Goal: Task Accomplishment & Management: Use online tool/utility

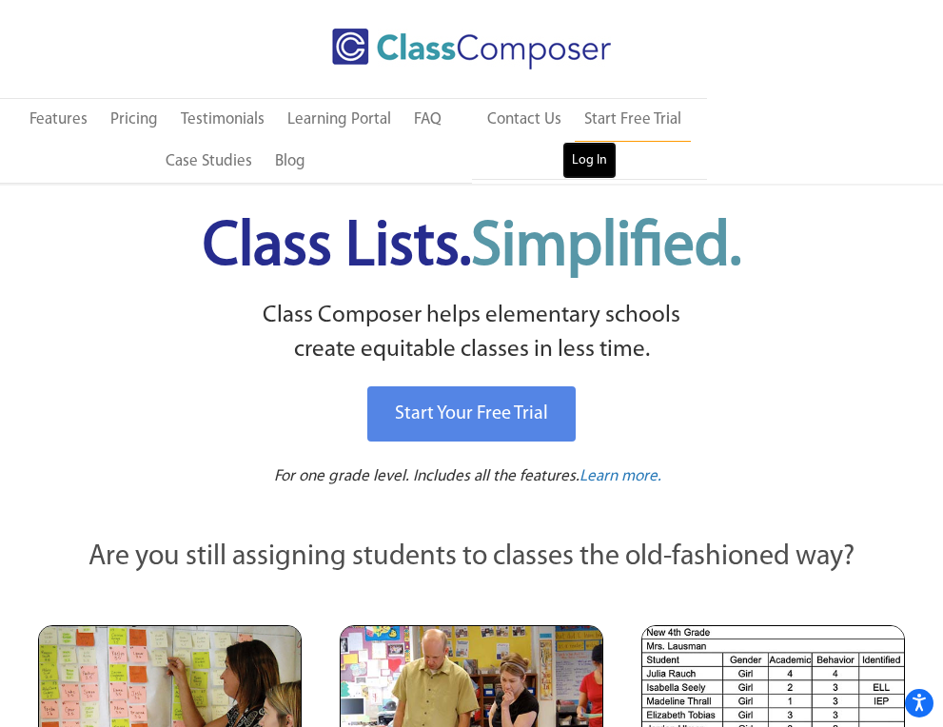
click at [586, 154] on link "Log In" at bounding box center [590, 161] width 54 height 38
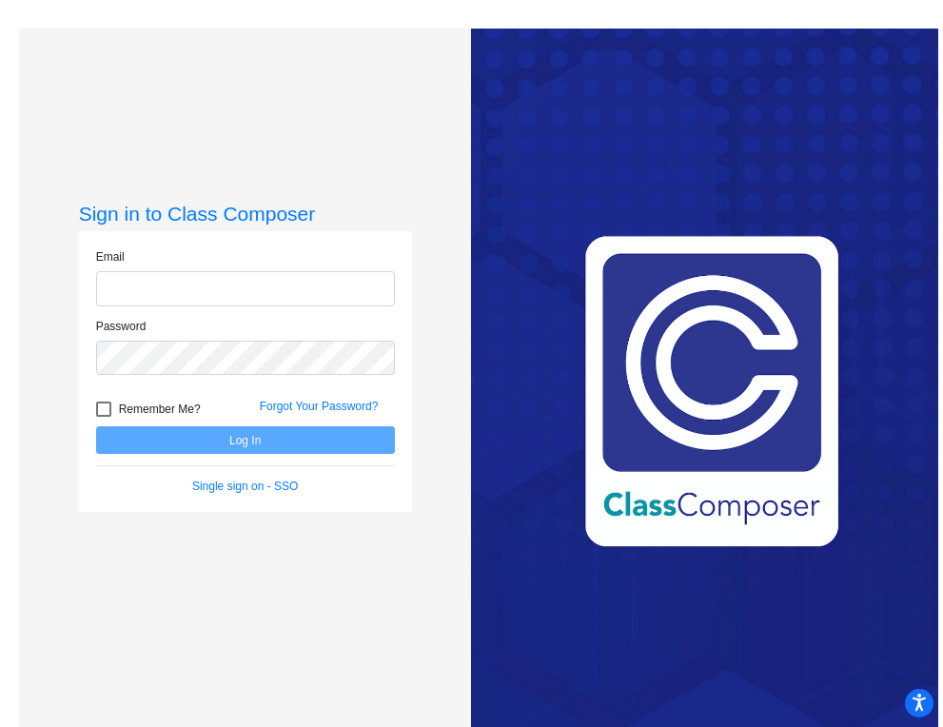
type input "[EMAIL_ADDRESS][PERSON_NAME][DOMAIN_NAME]"
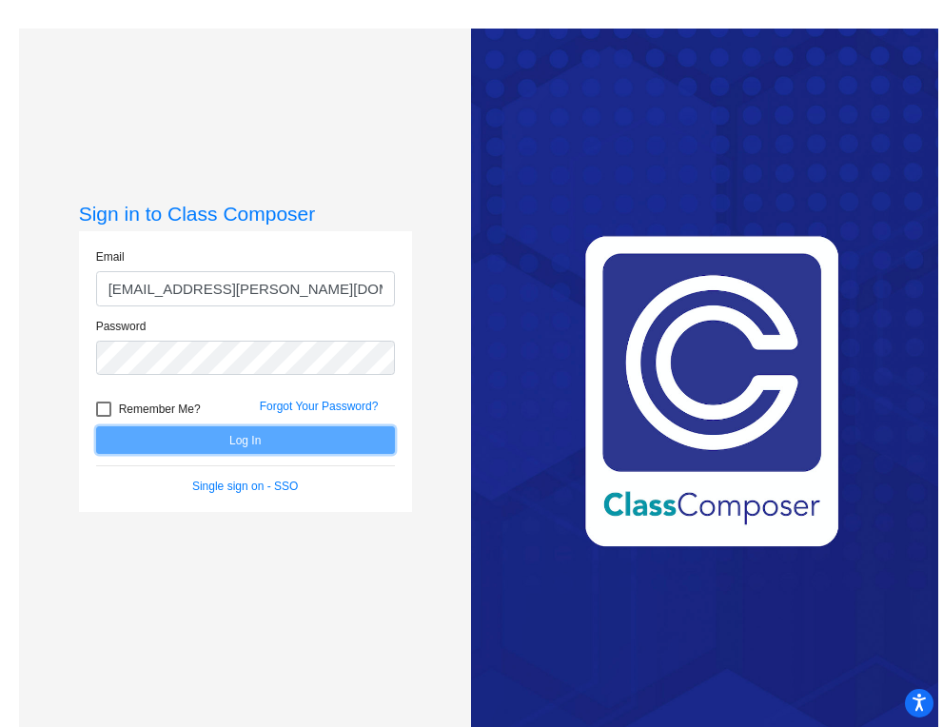
click at [289, 449] on button "Log In" at bounding box center [245, 441] width 299 height 28
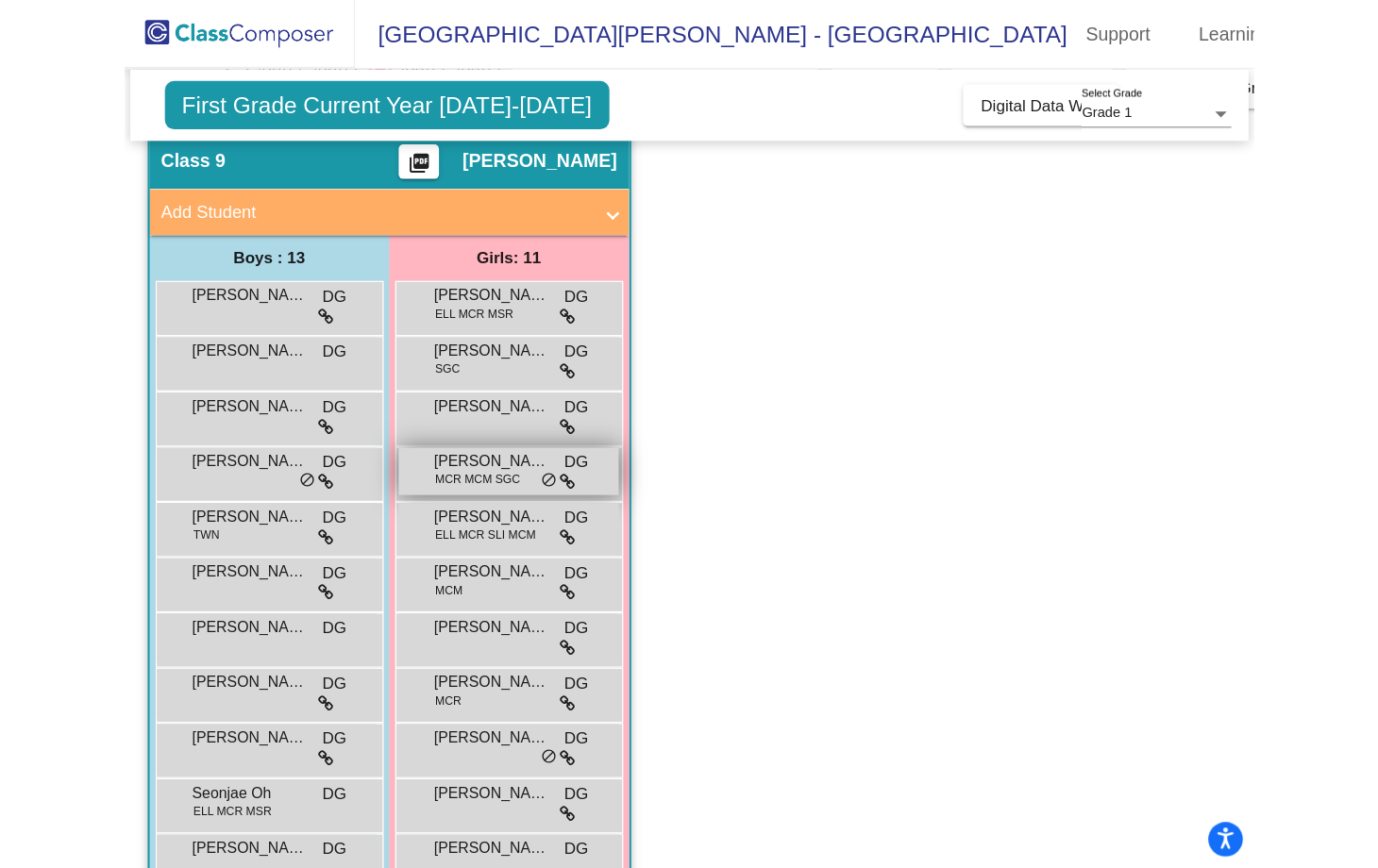
scroll to position [109, 0]
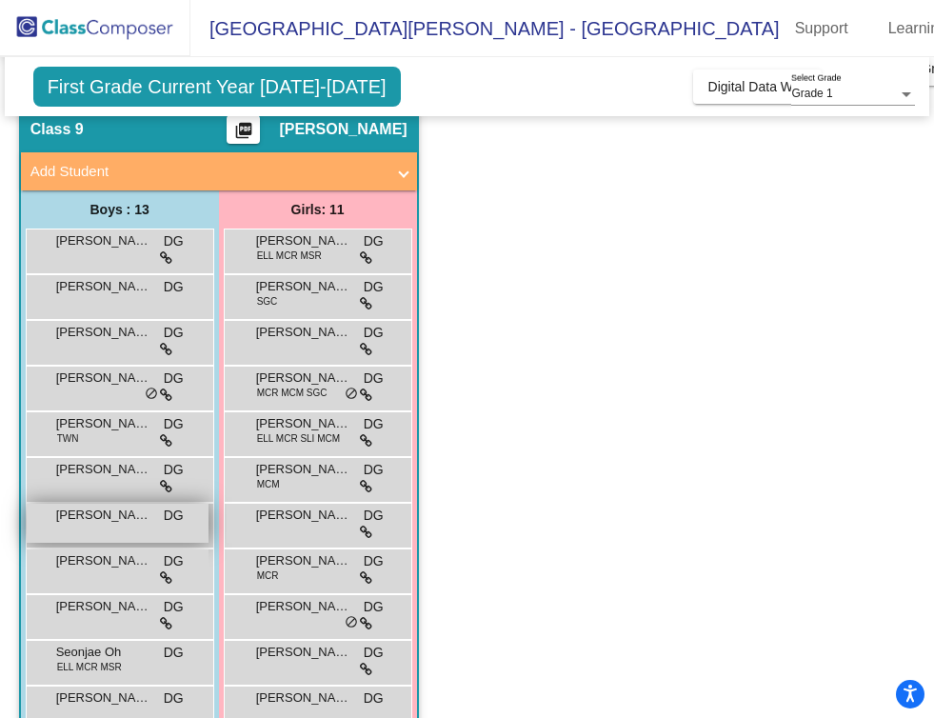
click at [122, 540] on div "[PERSON_NAME] DG lock do_not_disturb_alt" at bounding box center [118, 523] width 182 height 39
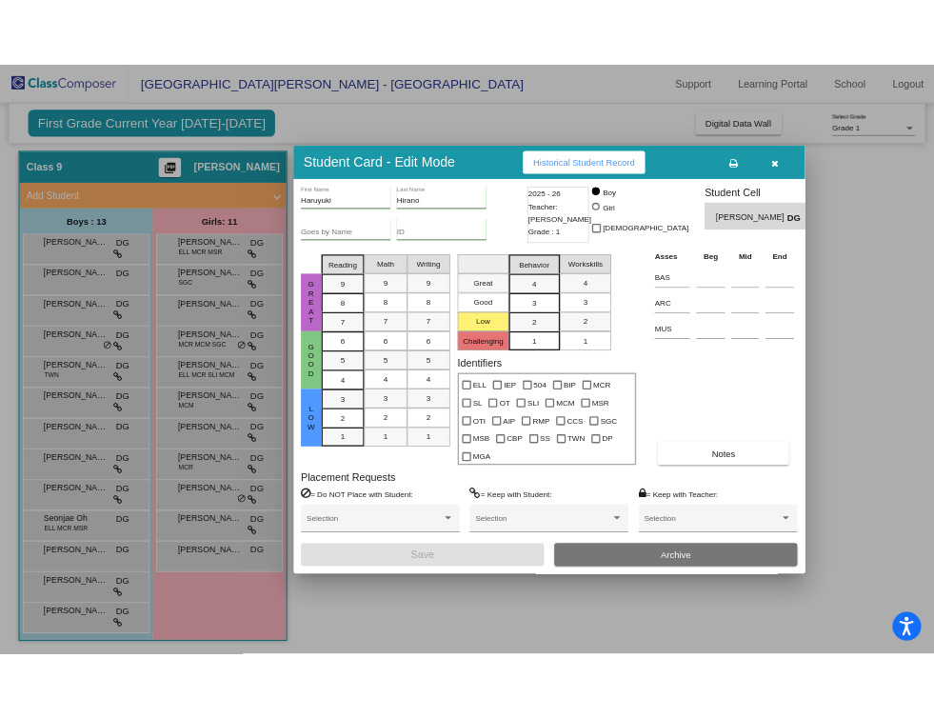
scroll to position [127, 0]
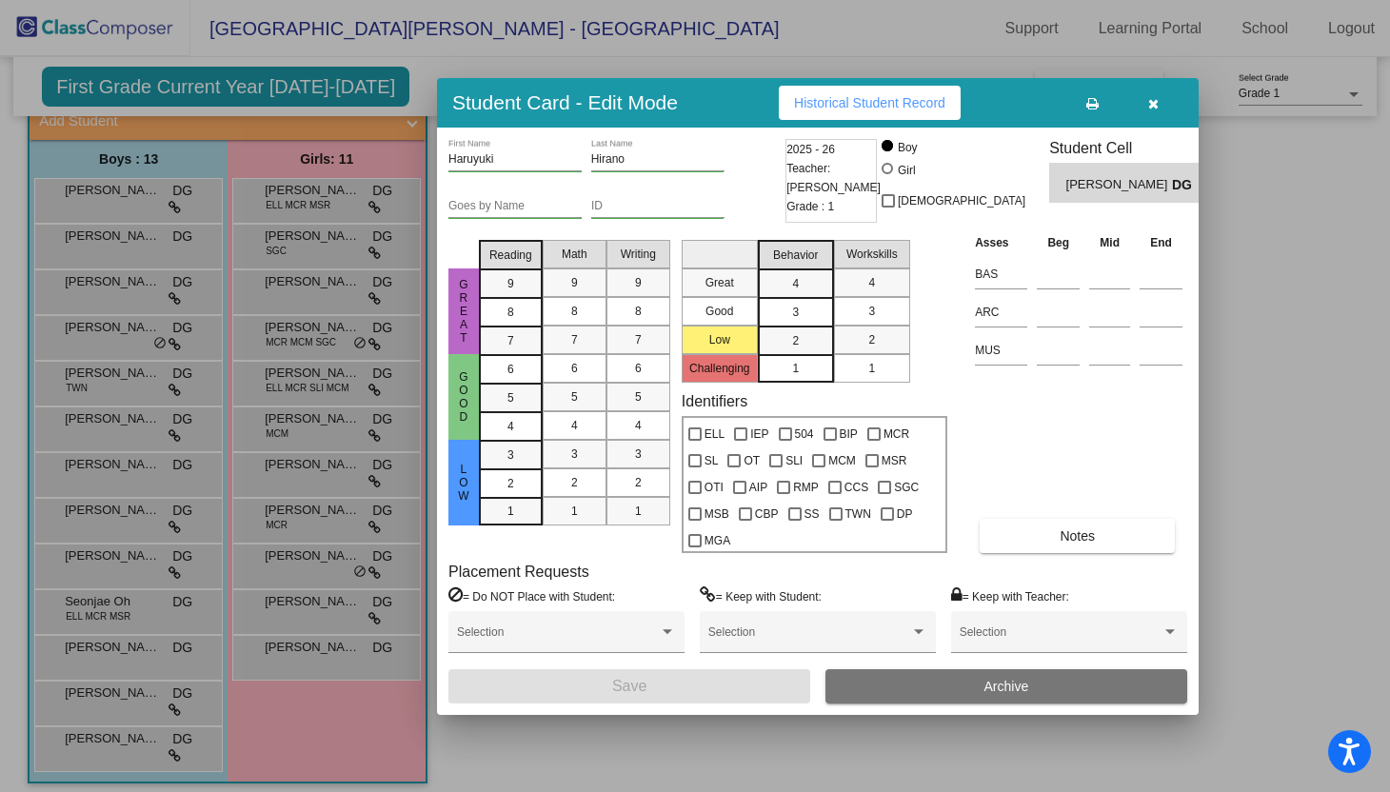
click at [943, 102] on icon "button" at bounding box center [1153, 103] width 10 height 13
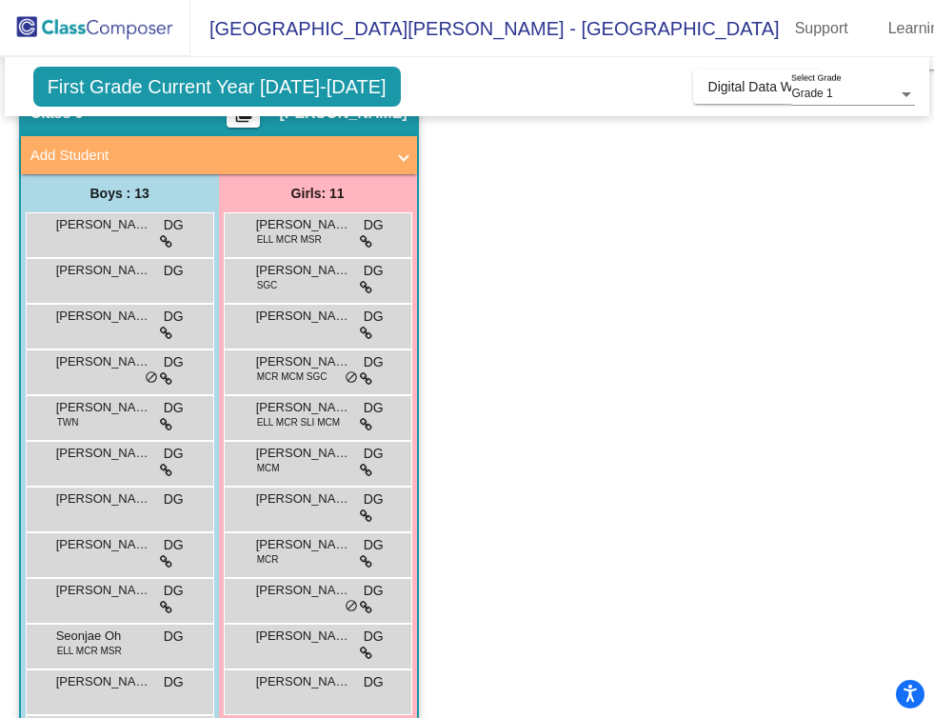
scroll to position [110, 0]
